Goal: Task Accomplishment & Management: Complete application form

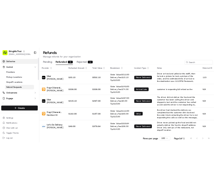
scroll to position [0, 0]
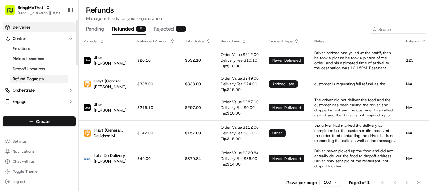
click at [21, 28] on span "Deliveries" at bounding box center [22, 27] width 18 height 6
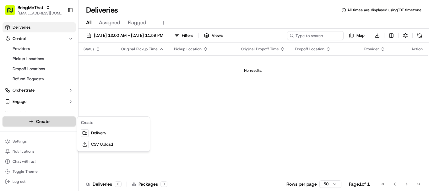
click at [42, 121] on html "BringMeThat [EMAIL_ADDRESS][DOMAIN_NAME] Toggle Sidebar Deliveries Control Prov…" at bounding box center [214, 95] width 429 height 191
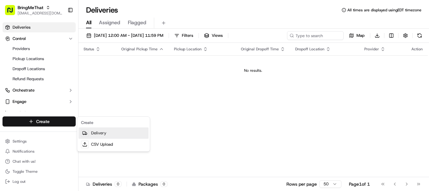
click at [96, 134] on link "Delivery" at bounding box center [114, 132] width 70 height 11
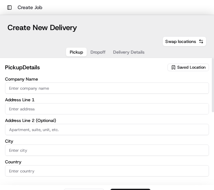
click at [54, 87] on input "Company Name" at bounding box center [107, 88] width 204 height 11
type input "Dragonfly Tech"
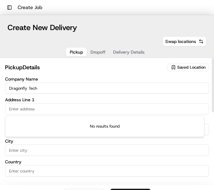
click at [60, 112] on input "text" at bounding box center [107, 108] width 204 height 11
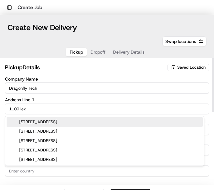
click at [54, 108] on input "1109 lex" at bounding box center [107, 108] width 204 height 11
paste input "[GEOGRAPHIC_DATA][US_STATE][US_STATE]"
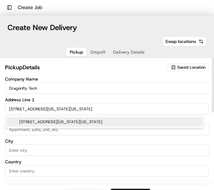
click at [74, 121] on div "[STREET_ADDRESS][US_STATE][US_STATE]" at bounding box center [105, 121] width 196 height 9
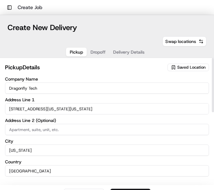
type input "[STREET_ADDRESS][US_STATE]"
type input "[US_STATE]"
type input "[GEOGRAPHIC_DATA]"
type input "NY"
type input "10075"
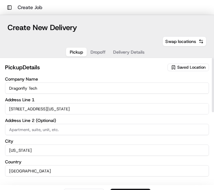
type input "[STREET_ADDRESS]"
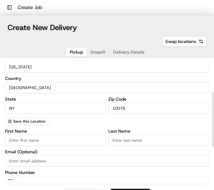
scroll to position [83, 0]
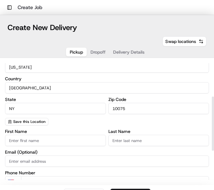
click at [40, 138] on input "First Name" at bounding box center [55, 140] width 101 height 11
paste input "Mighty Bowl"
type input "Mighty"
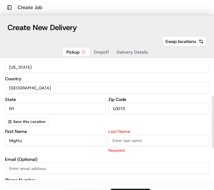
paste input "Bowl"
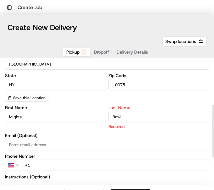
scroll to position [109, 0]
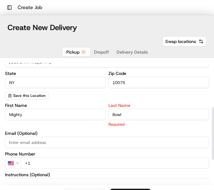
type input "Bowl"
click at [70, 164] on div "First Name Mighty Last Name Bowl Required Email (Optional) Phone Number US +1 I…" at bounding box center [107, 169] width 204 height 133
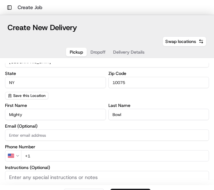
paste input "tel"
paste input "[PHONE_NUMBER]"
type input "[PHONE_NUMBER]"
click at [65, 118] on input "Mighty" at bounding box center [55, 114] width 101 height 11
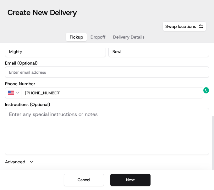
scroll to position [15, 0]
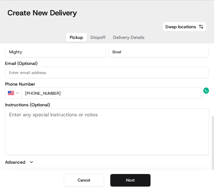
click at [65, 118] on textarea "Instructions (Optional)" at bounding box center [107, 131] width 204 height 47
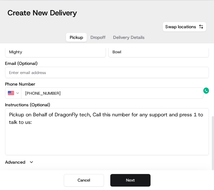
paste textarea "[PHONE_NUMBER]"
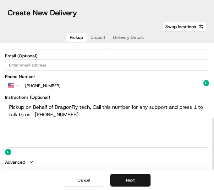
type textarea "Pickup on Behalf of DragonFly tech, Call this number for any support and press …"
click at [136, 173] on div "Cancel Next" at bounding box center [107, 181] width 214 height 20
click at [130, 177] on button "Next" at bounding box center [130, 180] width 40 height 13
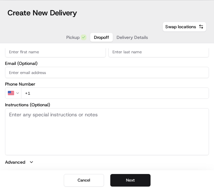
scroll to position [157, 0]
click at [65, 71] on input "Email (Optional)" at bounding box center [107, 72] width 204 height 11
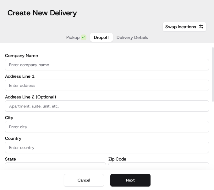
scroll to position [8, 0]
click at [50, 85] on input "text" at bounding box center [107, 85] width 204 height 11
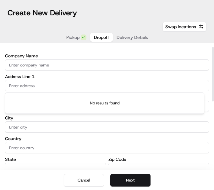
paste input "[STREET_ADDRESS][US_STATE][US_STATE] scheduled"
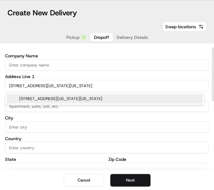
type input "[STREET_ADDRESS][US_STATE]"
type input "floor 9"
type input "[US_STATE]"
type input "[GEOGRAPHIC_DATA]"
type input "NY"
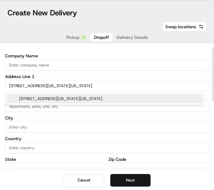
type input "10010"
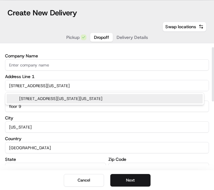
type input "[STREET_ADDRESS]"
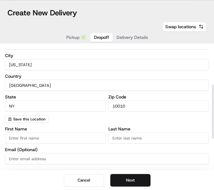
scroll to position [92, 0]
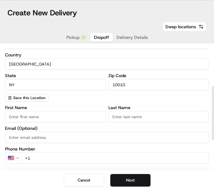
click at [50, 112] on input "First Name" at bounding box center [55, 116] width 101 height 11
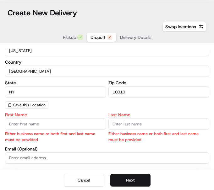
scroll to position [100, 0]
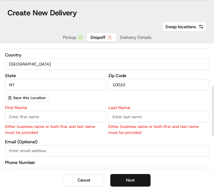
click at [35, 113] on input "First Name" at bounding box center [55, 116] width 101 height 11
paste input "[PERSON_NAME]"
type input "[PERSON_NAME]"
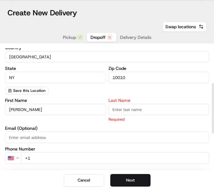
scroll to position [92, 0]
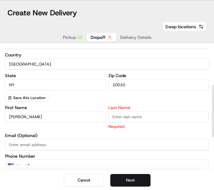
paste input "[PERSON_NAME]"
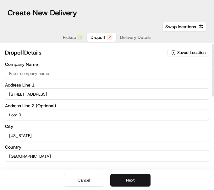
scroll to position [1, 0]
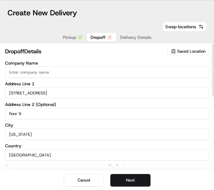
type input "[PERSON_NAME]"
click at [22, 73] on input "Company Name" at bounding box center [107, 72] width 204 height 11
type input "DragonFly tech"
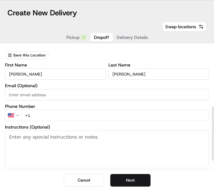
scroll to position [137, 0]
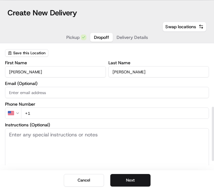
click at [81, 112] on input "+1" at bounding box center [115, 113] width 188 height 11
paste input "[PHONE_NUMBER]"
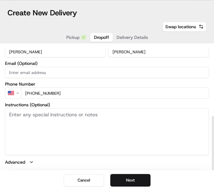
type input "[PHONE_NUMBER]"
click at [81, 112] on textarea "Instructions (Optional)" at bounding box center [107, 131] width 204 height 47
click at [66, 118] on textarea "Instructions (Optional)" at bounding box center [107, 131] width 204 height 47
paste textarea "Deliver to 9th Floor"
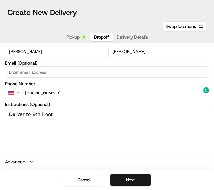
type textarea "Deliver to 9th Floor"
click at [128, 177] on button "Next" at bounding box center [130, 180] width 40 height 13
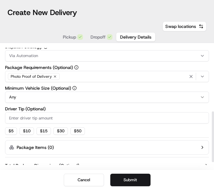
scroll to position [0, 0]
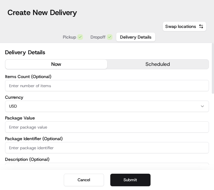
click at [71, 88] on input "Items Count (Optional)" at bounding box center [107, 85] width 204 height 11
type input "3"
type input "9"
click at [77, 123] on input "Package Value" at bounding box center [107, 127] width 204 height 11
type input "260"
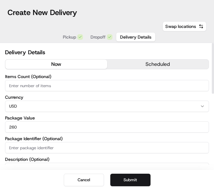
click at [92, 148] on input "Package Identifier (Optional)" at bounding box center [107, 147] width 204 height 11
type input "269362"
click at [204, 156] on div "Items Count (Optional) Currency USD Package Value 260 Package Identifier (Optio…" at bounding box center [107, 136] width 204 height 124
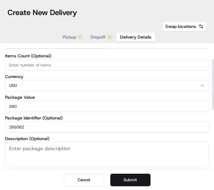
scroll to position [50, 0]
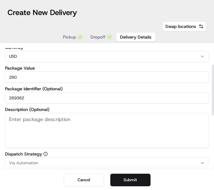
click at [30, 120] on textarea "Description (Optional)" at bounding box center [107, 130] width 204 height 35
paste textarea "3 x 5 platter"
click at [77, 129] on textarea "3 x 5 platter" at bounding box center [107, 130] width 204 height 35
type textarea "3 x 5 platter"
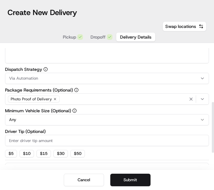
scroll to position [136, 0]
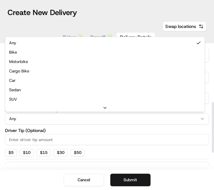
click at [72, 122] on html "Toggle Sidebar Create Job ← Move left → Move right ↑ Move up ↓ Move down + Zoom…" at bounding box center [107, 95] width 214 height 190
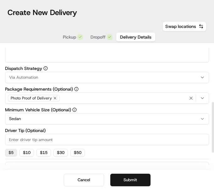
click at [11, 152] on button "$ 5" at bounding box center [11, 153] width 12 height 8
type input "5"
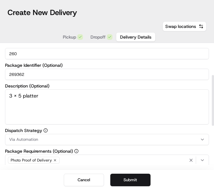
scroll to position [74, 0]
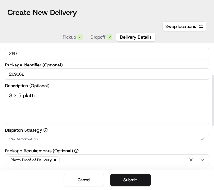
click at [123, 138] on div "Via Automation" at bounding box center [107, 140] width 201 height 6
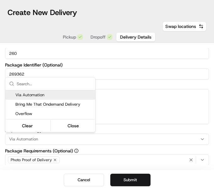
click at [123, 138] on html "Toggle Sidebar Create Job ← Move left → Move right ↑ Move up ↓ Move down + Zoom…" at bounding box center [107, 95] width 214 height 190
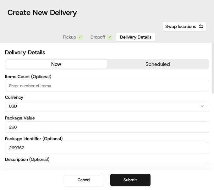
scroll to position [0, 0]
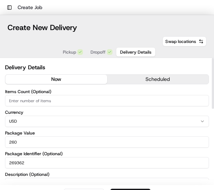
click at [101, 52] on span "Dropoff" at bounding box center [97, 52] width 15 height 6
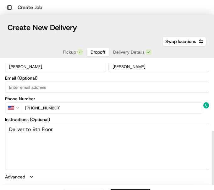
scroll to position [15, 0]
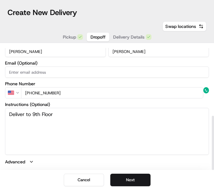
click at [110, 118] on textarea "Deliver to 9th Floor" at bounding box center [107, 131] width 204 height 47
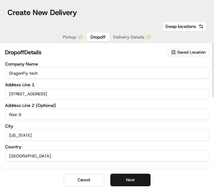
scroll to position [0, 0]
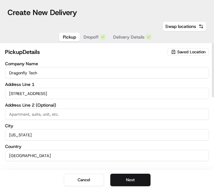
click at [69, 41] on button "Pickup" at bounding box center [69, 37] width 21 height 9
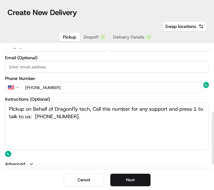
scroll to position [163, 0]
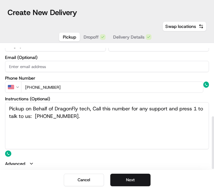
click at [107, 117] on textarea "Pickup on Behalf of DragonFly tech, Call this number for any support and press …" at bounding box center [107, 125] width 204 height 47
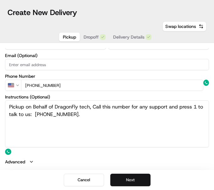
click at [134, 176] on button "Next" at bounding box center [130, 180] width 40 height 13
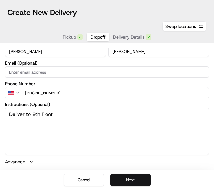
scroll to position [157, 0]
click at [134, 176] on button "Next" at bounding box center [130, 180] width 40 height 13
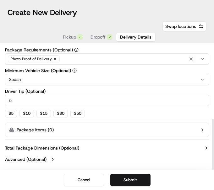
scroll to position [0, 0]
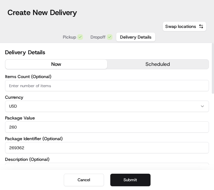
click at [138, 63] on button "scheduled" at bounding box center [158, 64] width 102 height 9
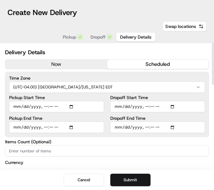
click at [74, 104] on input "Pickup Start Time" at bounding box center [56, 106] width 95 height 11
click at [51, 108] on input "Pickup Start Time" at bounding box center [56, 106] width 95 height 11
type input "[DATE]T11:17"
click at [46, 128] on input "Pickup End Time" at bounding box center [56, 127] width 95 height 11
click at [173, 108] on input "Dropoff Start Time" at bounding box center [157, 106] width 95 height 11
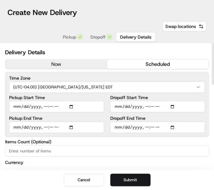
click at [143, 108] on input "Dropoff Start Time" at bounding box center [157, 106] width 95 height 11
type input "[DATE]T11:40"
click at [136, 127] on input "Dropoff End Time" at bounding box center [157, 127] width 95 height 11
click at [145, 127] on input "Dropoff End Time" at bounding box center [157, 127] width 95 height 11
click at [143, 128] on input "Dropoff End Time" at bounding box center [157, 127] width 95 height 11
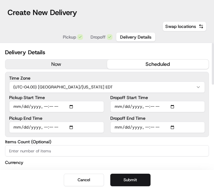
click at [118, 126] on input "Dropoff End Time" at bounding box center [157, 127] width 95 height 11
click at [170, 128] on input "Dropoff End Time" at bounding box center [157, 127] width 95 height 11
click at [143, 128] on input "Dropoff End Time" at bounding box center [157, 127] width 95 height 11
click at [149, 128] on input "Dropoff End Time" at bounding box center [157, 127] width 95 height 11
click at [144, 128] on input "Dropoff End Time" at bounding box center [157, 127] width 95 height 11
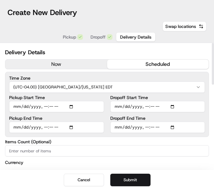
type input "[DATE]T12:10"
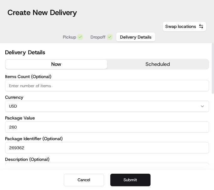
click at [78, 64] on button "now" at bounding box center [56, 64] width 102 height 9
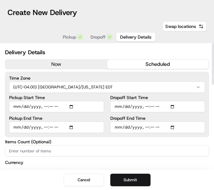
click at [125, 62] on button "scheduled" at bounding box center [158, 64] width 102 height 9
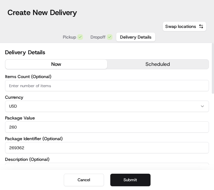
click at [80, 65] on button "now" at bounding box center [56, 64] width 102 height 9
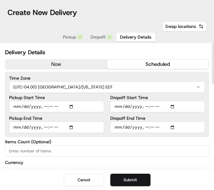
click at [122, 62] on button "scheduled" at bounding box center [158, 64] width 102 height 9
click at [44, 106] on input "Pickup Start Time" at bounding box center [56, 106] width 95 height 11
click at [72, 107] on input "Pickup Start Time" at bounding box center [56, 106] width 95 height 11
click at [51, 108] on input "Pickup Start Time" at bounding box center [56, 106] width 95 height 11
type input "[DATE]T11:17"
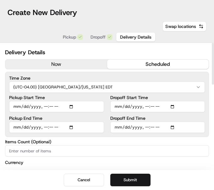
click at [45, 126] on input "Pickup End Time" at bounding box center [56, 127] width 95 height 11
click at [74, 126] on input "Pickup End Time" at bounding box center [56, 127] width 95 height 11
click at [53, 127] on input "Pickup End Time" at bounding box center [56, 127] width 95 height 11
type input "[DATE]T11:30"
click at [171, 106] on input "Dropoff Start Time" at bounding box center [157, 106] width 95 height 11
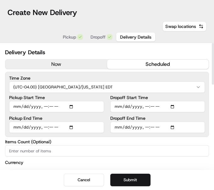
click at [150, 107] on input "Dropoff Start Time" at bounding box center [157, 106] width 95 height 11
type input "[DATE]T11:45"
click at [136, 129] on input "Dropoff End Time" at bounding box center [157, 127] width 95 height 11
click at [171, 127] on input "Dropoff End Time" at bounding box center [157, 127] width 95 height 11
click at [150, 127] on input "Dropoff End Time" at bounding box center [157, 127] width 95 height 11
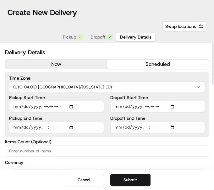
type input "[DATE]T12:10"
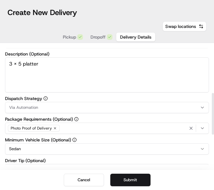
scroll to position [240, 0]
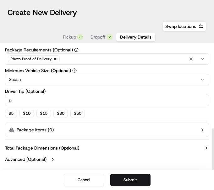
click at [136, 58] on div "Photo Proof of Delivery" at bounding box center [107, 58] width 201 height 9
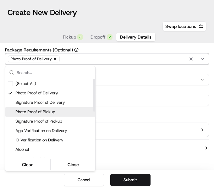
click at [48, 110] on span "Photo Proof of Pickup" at bounding box center [53, 112] width 77 height 6
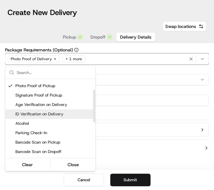
scroll to position [35, 0]
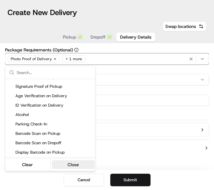
click at [72, 165] on button "Close" at bounding box center [73, 164] width 43 height 9
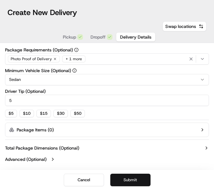
click at [135, 183] on button "Submit" at bounding box center [130, 180] width 40 height 13
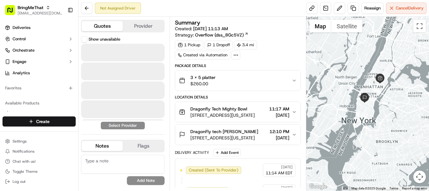
click at [100, 25] on button "Quotes" at bounding box center [102, 26] width 41 height 10
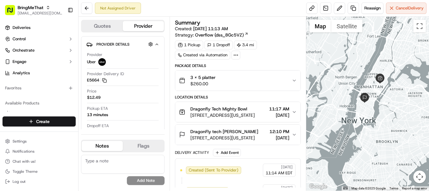
click at [148, 27] on button "Provider" at bounding box center [143, 26] width 41 height 10
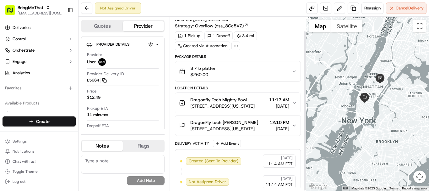
scroll to position [15, 0]
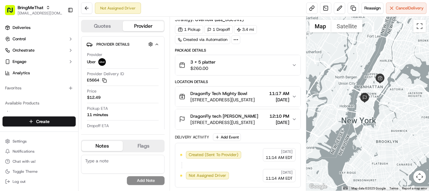
click at [293, 95] on icon "button" at bounding box center [294, 96] width 5 height 5
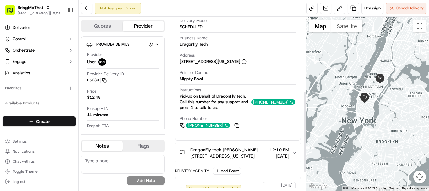
scroll to position [197, 0]
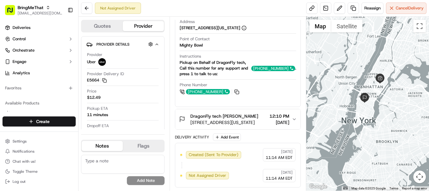
click at [295, 117] on icon "button" at bounding box center [294, 119] width 5 height 5
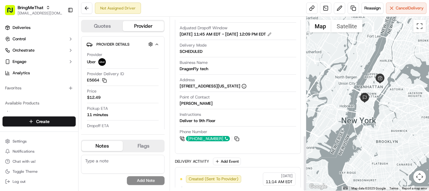
scroll to position [368, 0]
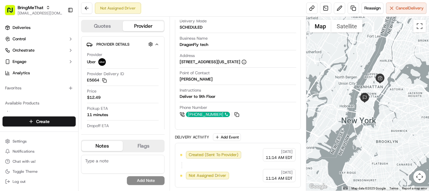
click at [352, 88] on div at bounding box center [367, 104] width 123 height 174
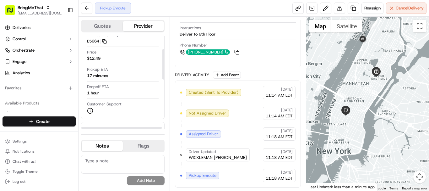
scroll to position [0, 0]
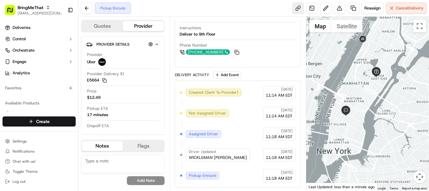
click at [294, 9] on link at bounding box center [297, 8] width 11 height 11
click at [87, 4] on button at bounding box center [86, 8] width 11 height 11
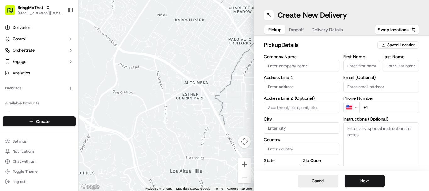
click at [328, 182] on button "Cancel" at bounding box center [318, 180] width 40 height 13
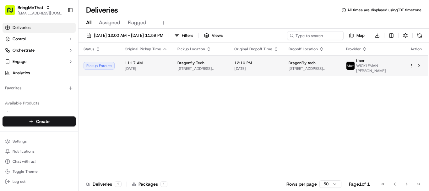
click at [174, 66] on td "Dragonfly Tech [STREET_ADDRESS][US_STATE]" at bounding box center [200, 65] width 57 height 20
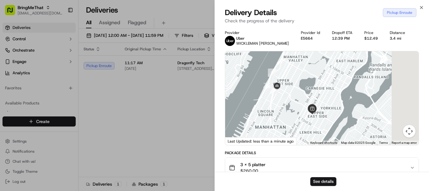
drag, startPoint x: 321, startPoint y: 77, endPoint x: 290, endPoint y: 123, distance: 55.6
click at [290, 123] on div at bounding box center [321, 98] width 193 height 94
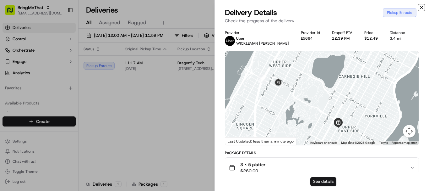
click at [423, 5] on icon "button" at bounding box center [421, 7] width 5 height 5
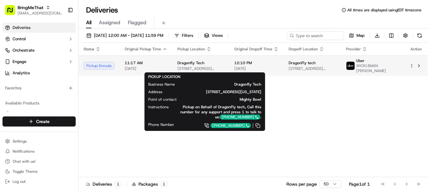
click at [180, 66] on span "[STREET_ADDRESS][US_STATE]" at bounding box center [200, 68] width 47 height 5
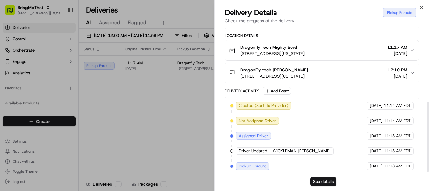
scroll to position [156, 0]
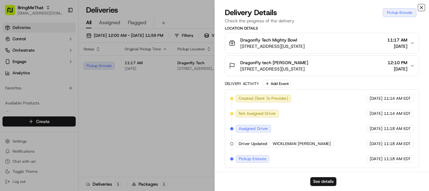
click at [424, 8] on icon "button" at bounding box center [421, 7] width 5 height 5
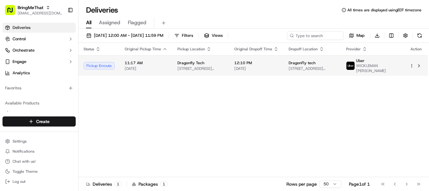
click at [145, 68] on span "[DATE]" at bounding box center [146, 68] width 43 height 5
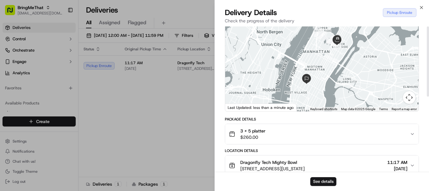
scroll to position [0, 0]
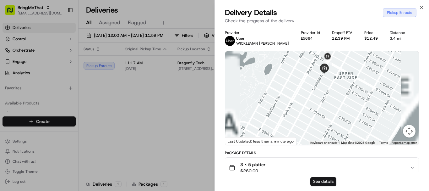
drag, startPoint x: 336, startPoint y: 52, endPoint x: 339, endPoint y: 79, distance: 27.4
click at [339, 79] on div at bounding box center [321, 98] width 193 height 94
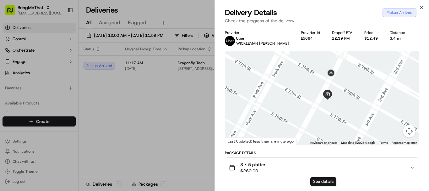
drag, startPoint x: 370, startPoint y: 77, endPoint x: 369, endPoint y: 81, distance: 4.1
click at [369, 81] on div at bounding box center [321, 98] width 193 height 94
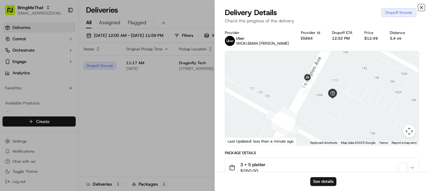
click at [421, 9] on icon "button" at bounding box center [421, 7] width 5 height 5
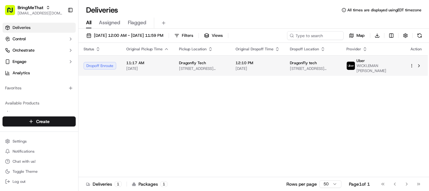
click at [270, 65] on span "12:10 PM" at bounding box center [258, 62] width 44 height 5
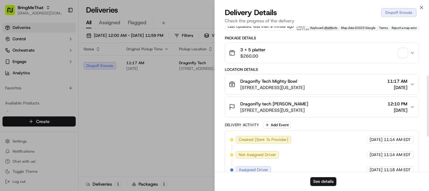
scroll to position [117, 0]
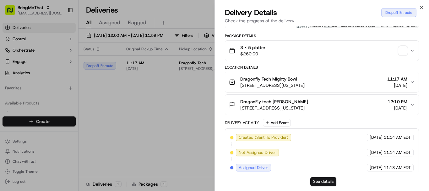
click at [412, 80] on icon "button" at bounding box center [412, 81] width 5 height 5
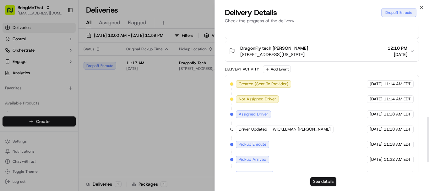
scroll to position [321, 0]
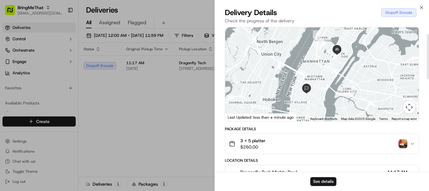
scroll to position [24, 0]
click at [405, 143] on img "button" at bounding box center [402, 143] width 9 height 9
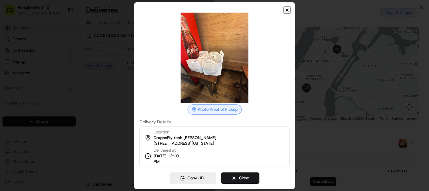
click at [288, 12] on icon "button" at bounding box center [287, 10] width 5 height 5
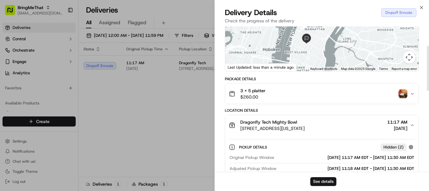
scroll to position [62, 0]
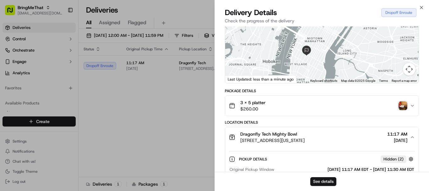
click at [409, 106] on div "3 x 5 platter $260.00" at bounding box center [319, 105] width 181 height 13
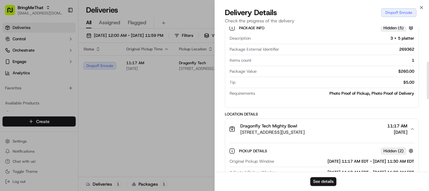
scroll to position [127, 0]
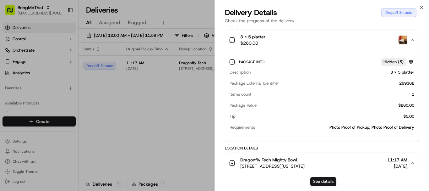
click at [403, 38] on img "button" at bounding box center [402, 39] width 9 height 9
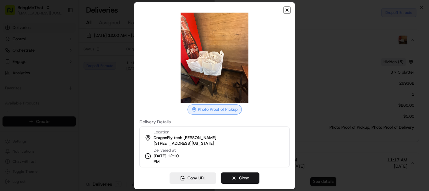
click at [286, 10] on icon "button" at bounding box center [287, 10] width 5 height 5
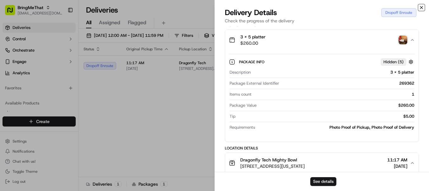
click at [420, 10] on icon "button" at bounding box center [421, 7] width 5 height 5
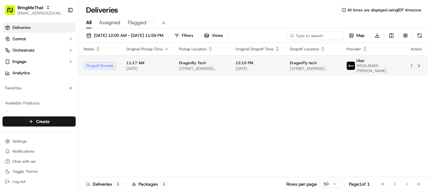
click at [319, 73] on td "DragonFly tech [STREET_ADDRESS][US_STATE]" at bounding box center [313, 65] width 57 height 20
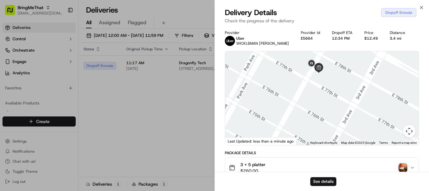
drag, startPoint x: 332, startPoint y: 73, endPoint x: 338, endPoint y: 117, distance: 44.0
click at [338, 117] on div at bounding box center [321, 98] width 193 height 94
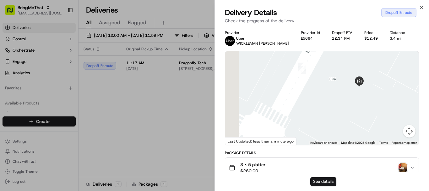
drag, startPoint x: 299, startPoint y: 70, endPoint x: 329, endPoint y: 116, distance: 54.4
click at [329, 116] on div at bounding box center [321, 98] width 193 height 94
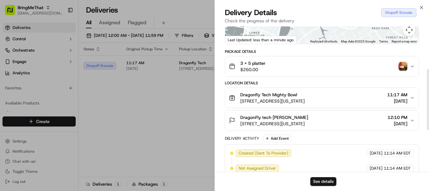
scroll to position [101, 0]
click at [413, 123] on button "DragonFly tech [PERSON_NAME] [STREET_ADDRESS][US_STATE] 12:10 PM [DATE]" at bounding box center [321, 120] width 193 height 20
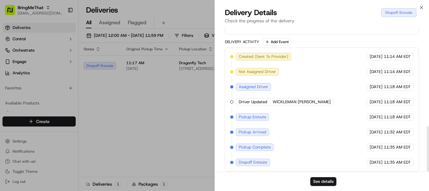
scroll to position [316, 0]
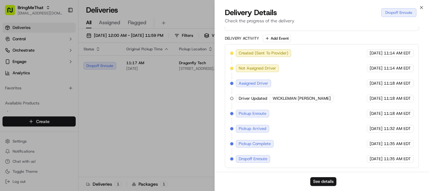
click at [320, 182] on button "See details" at bounding box center [323, 181] width 26 height 9
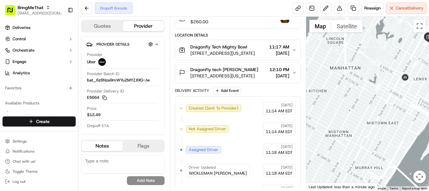
scroll to position [140, 0]
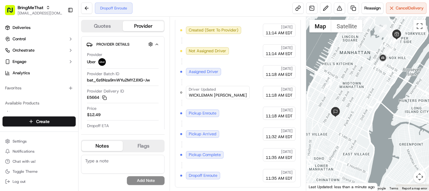
drag, startPoint x: 393, startPoint y: 106, endPoint x: 375, endPoint y: 74, distance: 36.4
click at [375, 74] on div at bounding box center [367, 104] width 123 height 174
